Goal: Task Accomplishment & Management: Manage account settings

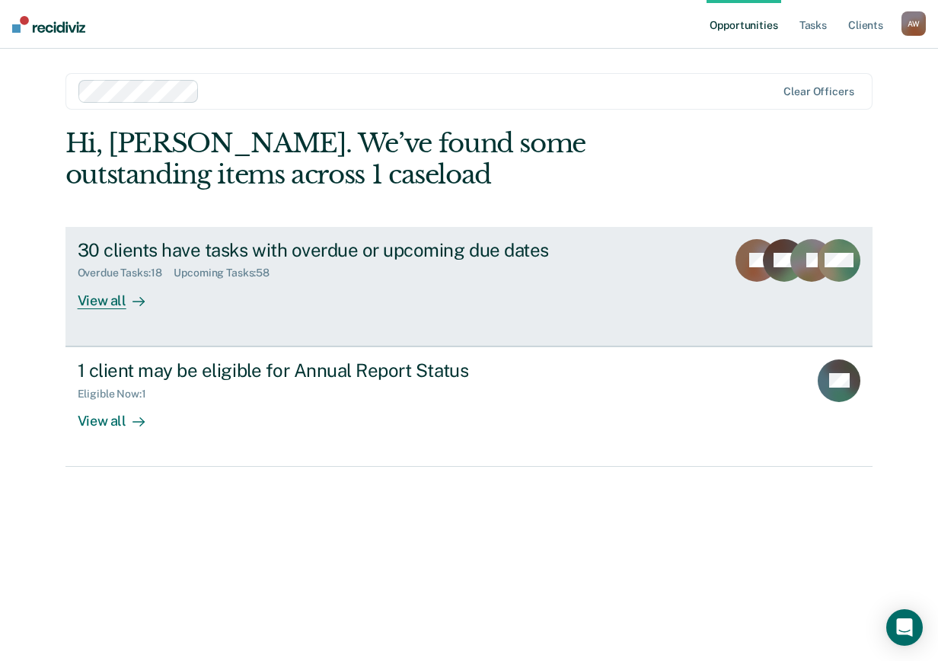
click at [369, 274] on div "Overdue Tasks : 18 Upcoming Tasks : 58" at bounding box center [345, 269] width 535 height 19
